Goal: Information Seeking & Learning: Learn about a topic

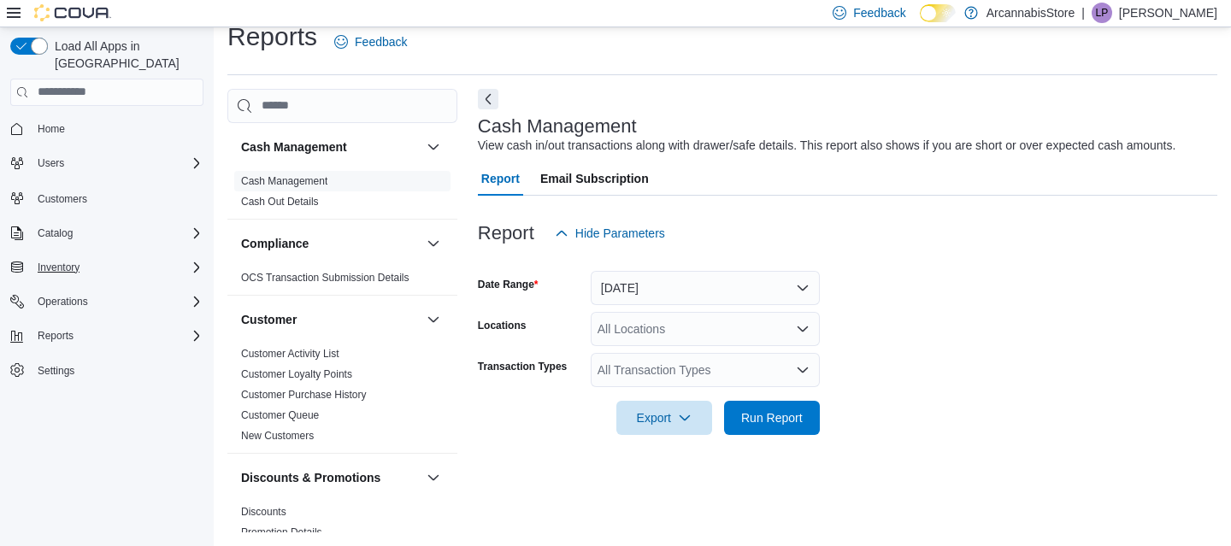
click at [158, 257] on div "Inventory" at bounding box center [117, 267] width 173 height 21
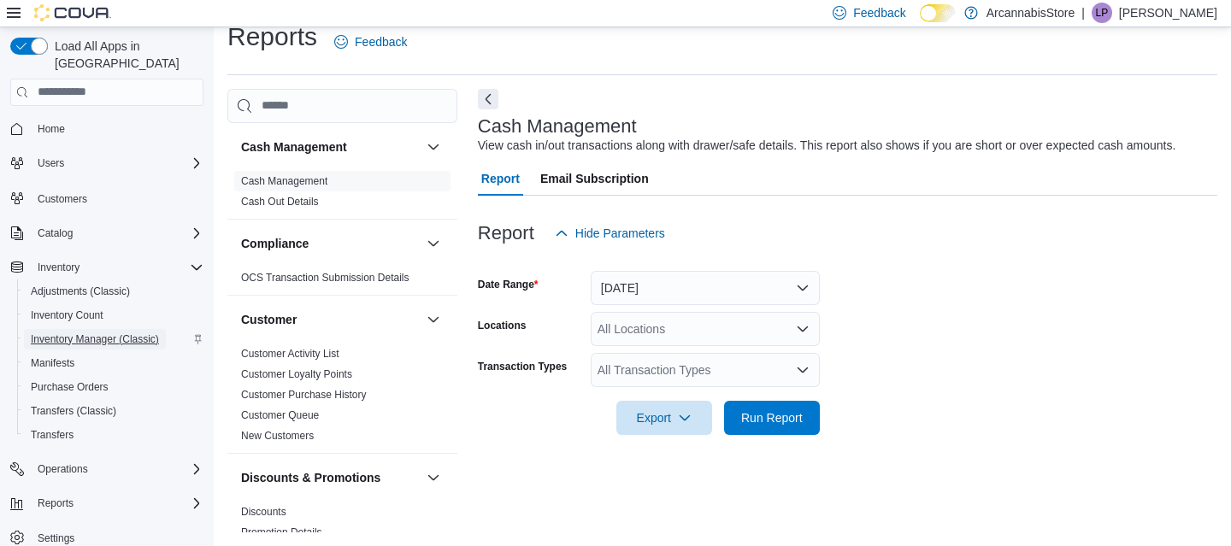
click at [108, 333] on span "Inventory Manager (Classic)" at bounding box center [95, 340] width 128 height 14
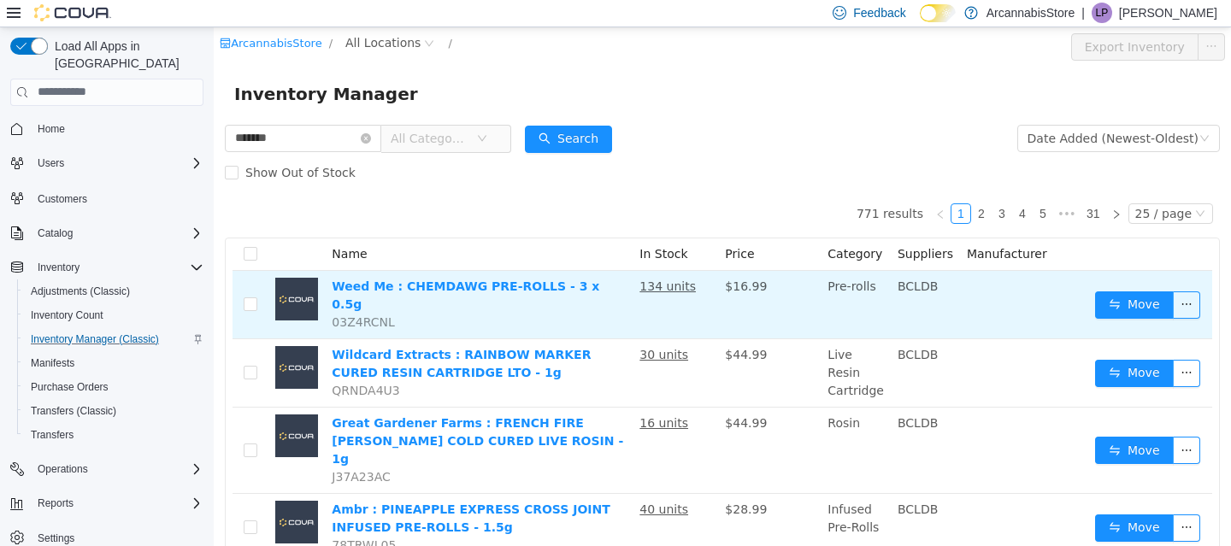
type input "*******"
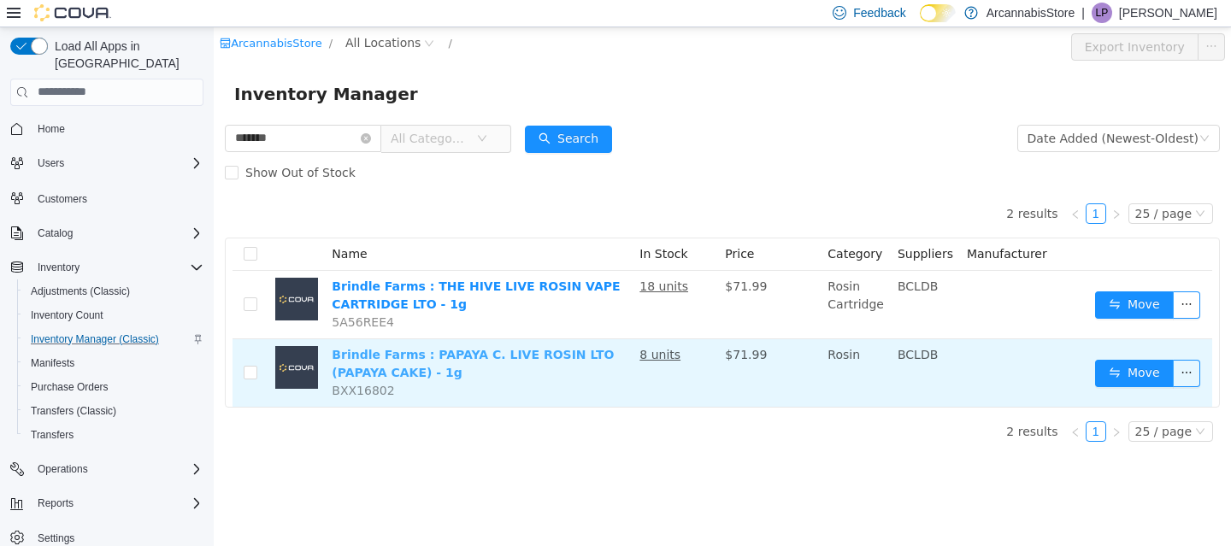
click at [435, 359] on link "Brindle Farms : PAPAYA C. LIVE ROSIN LTO (PAPAYA CAKE) - 1g" at bounding box center [473, 363] width 282 height 32
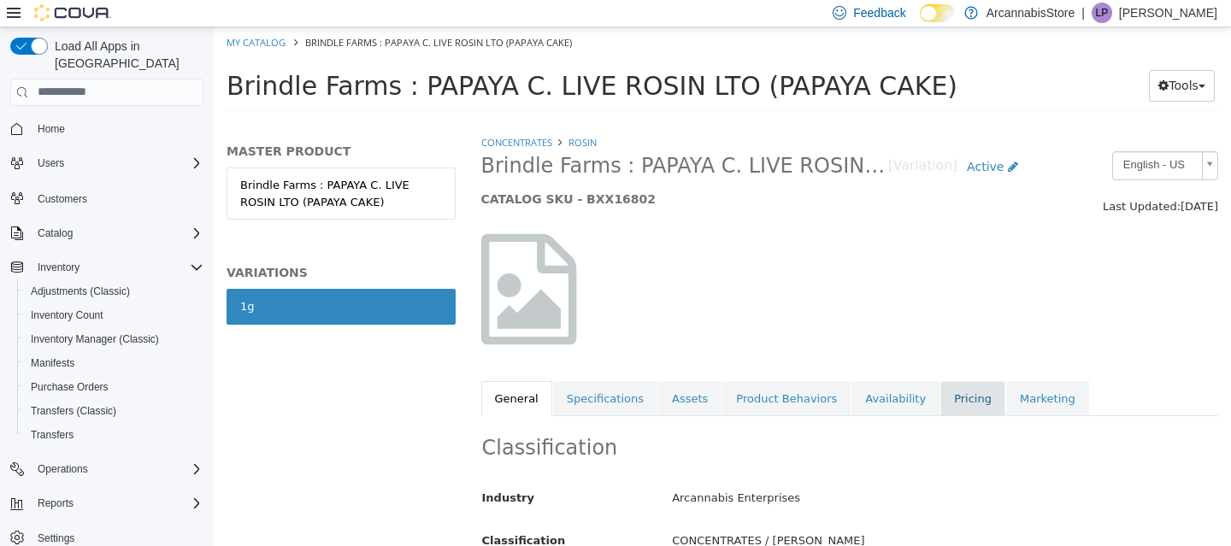
click at [946, 394] on link "Pricing" at bounding box center [972, 398] width 65 height 36
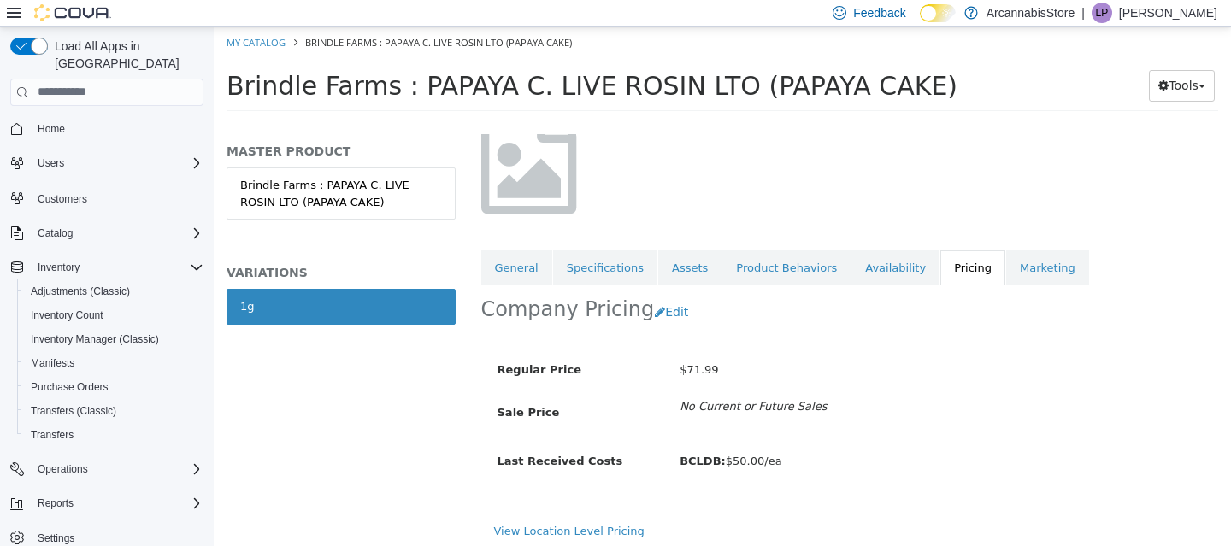
scroll to position [127, 0]
